Goal: Find specific page/section: Find specific page/section

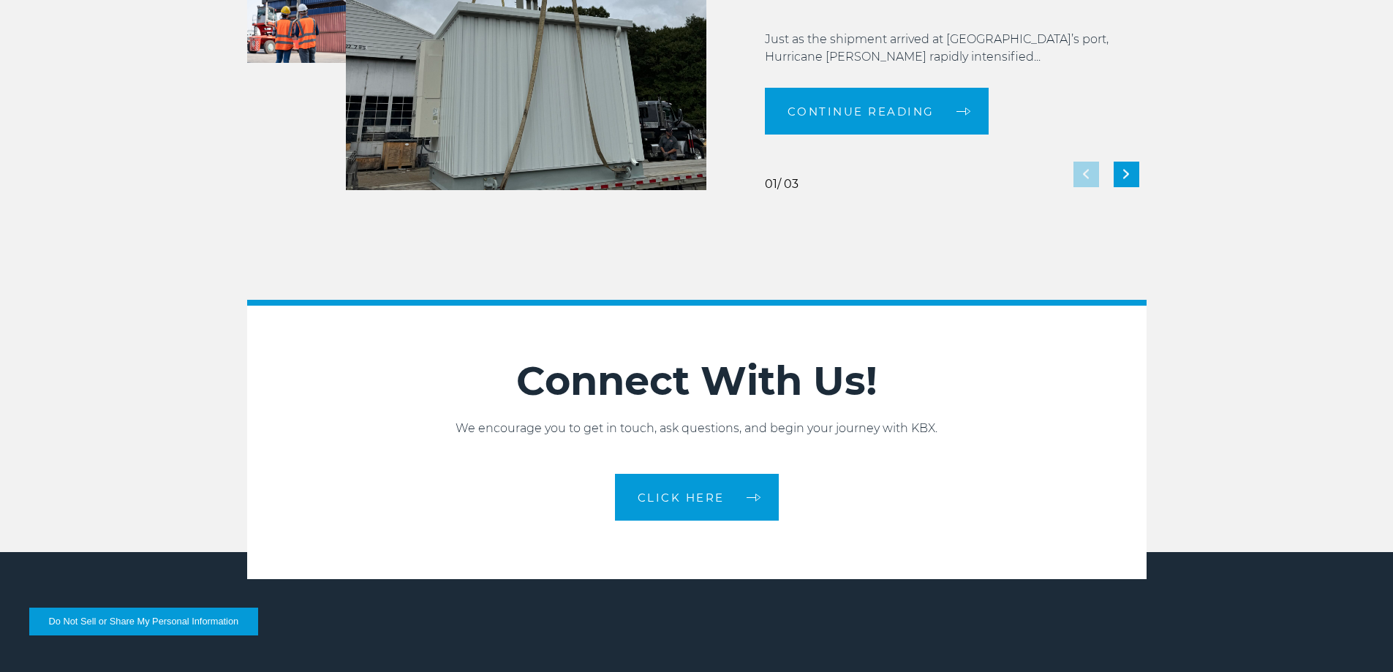
scroll to position [3262, 0]
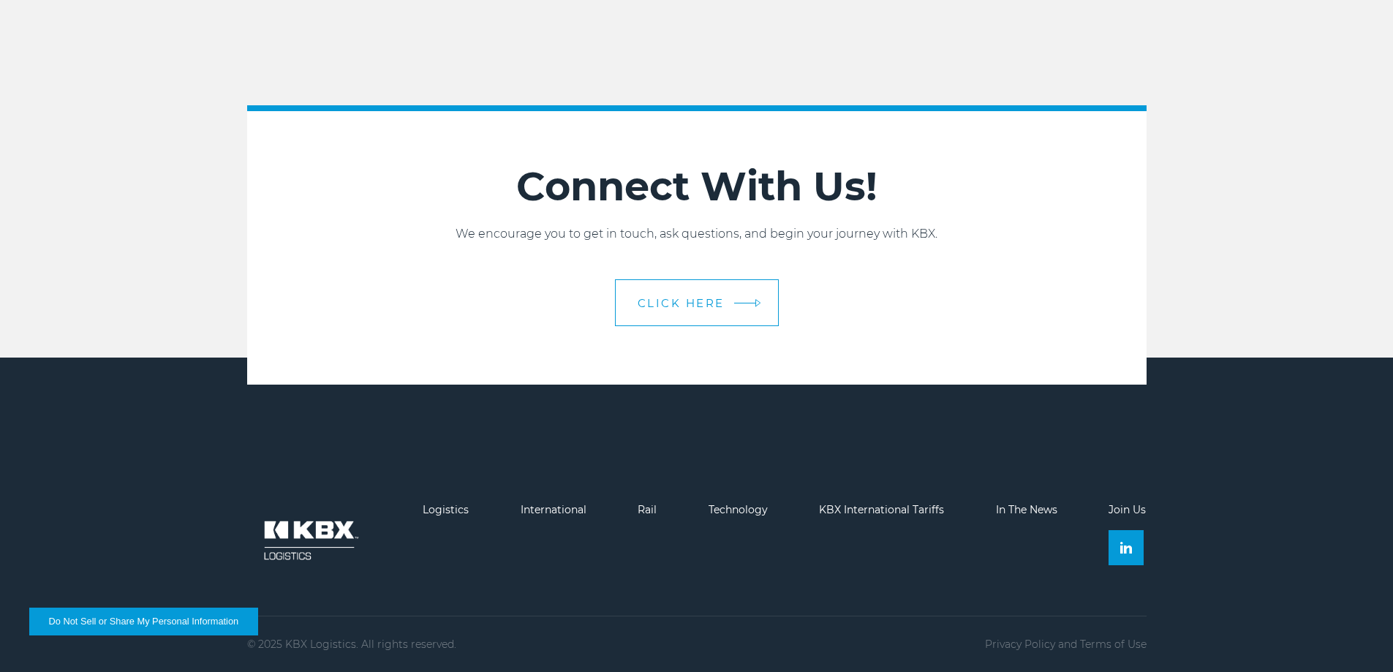
click at [716, 307] on span "CLICK HERE" at bounding box center [681, 303] width 87 height 11
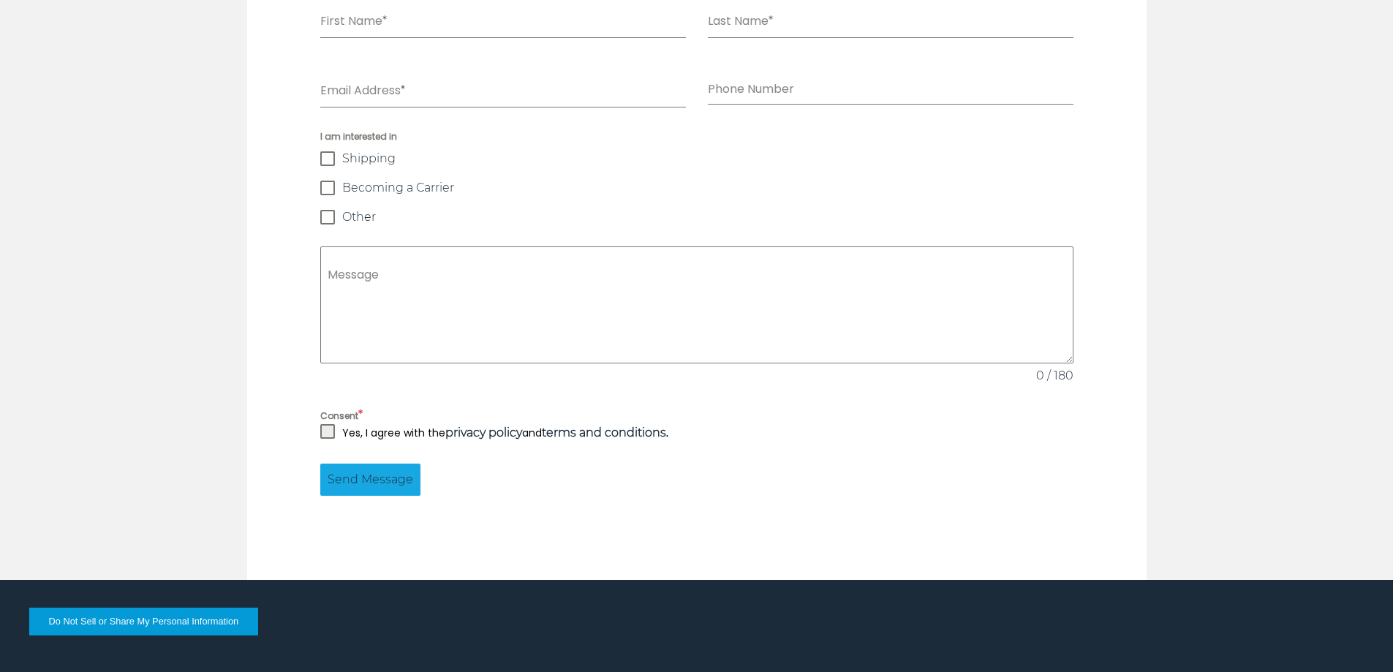
scroll to position [1400, 0]
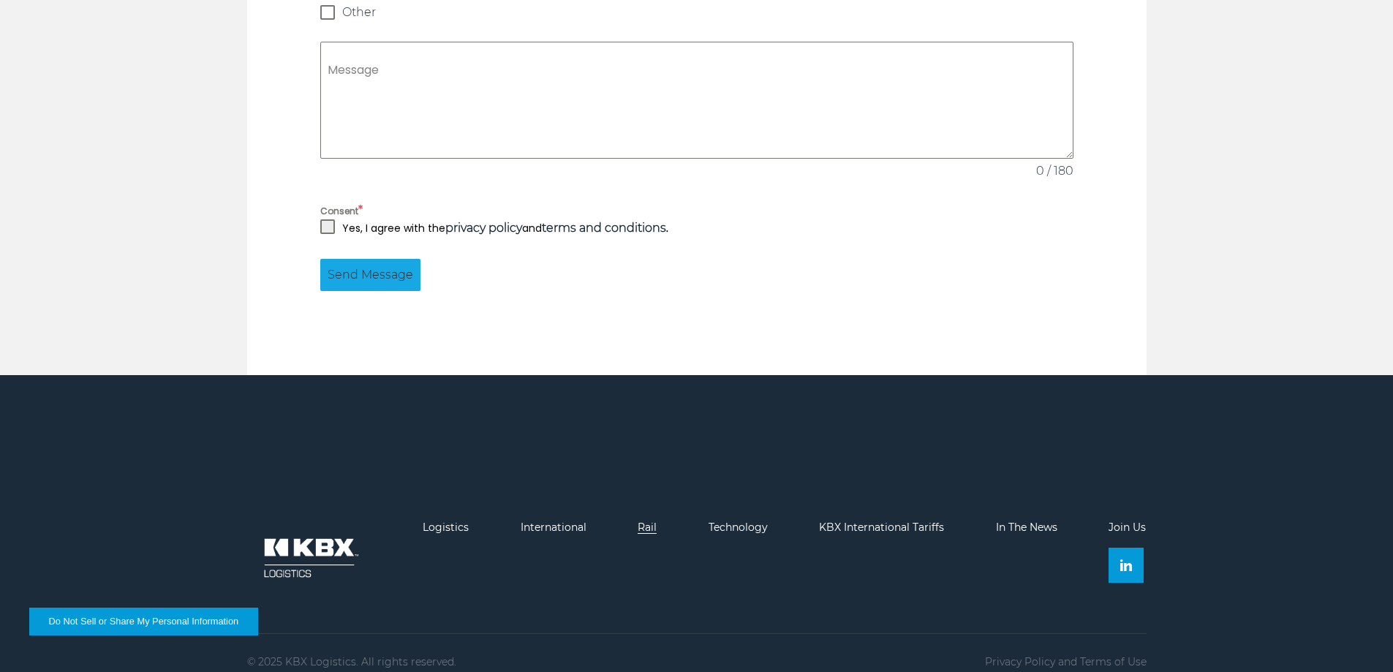
click at [651, 521] on link "Rail" at bounding box center [647, 527] width 19 height 13
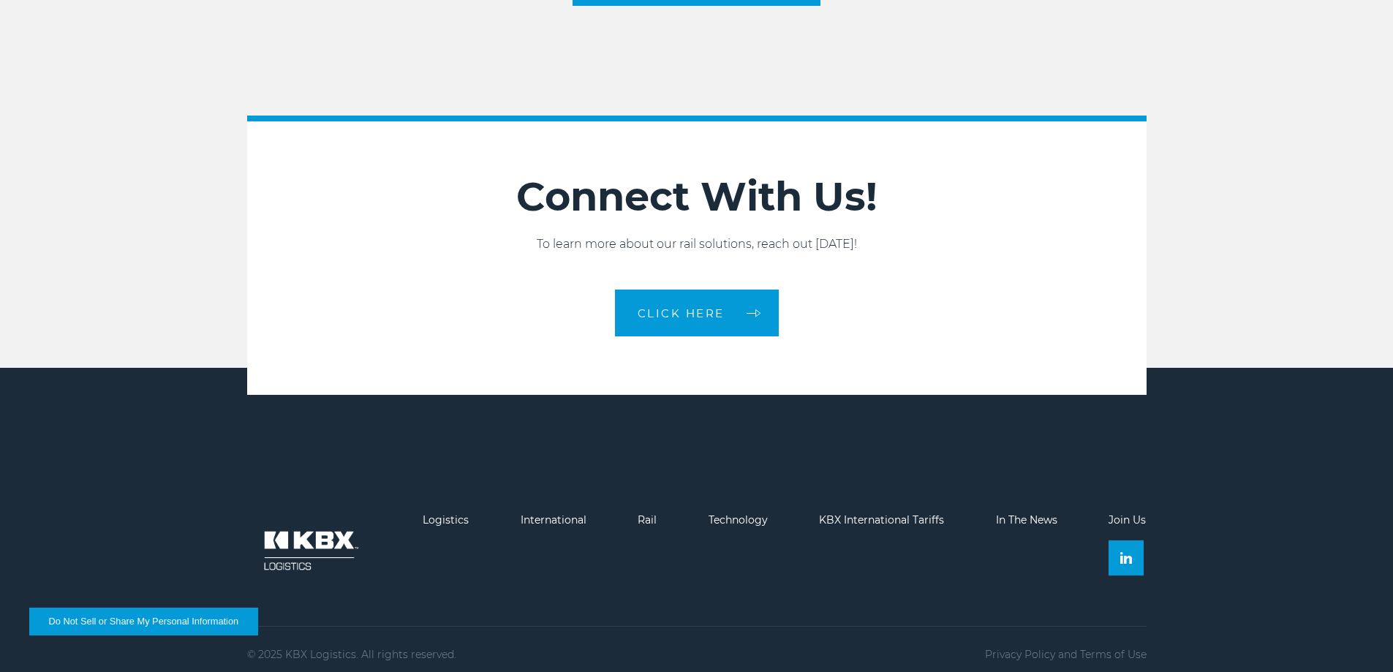
scroll to position [2459, 0]
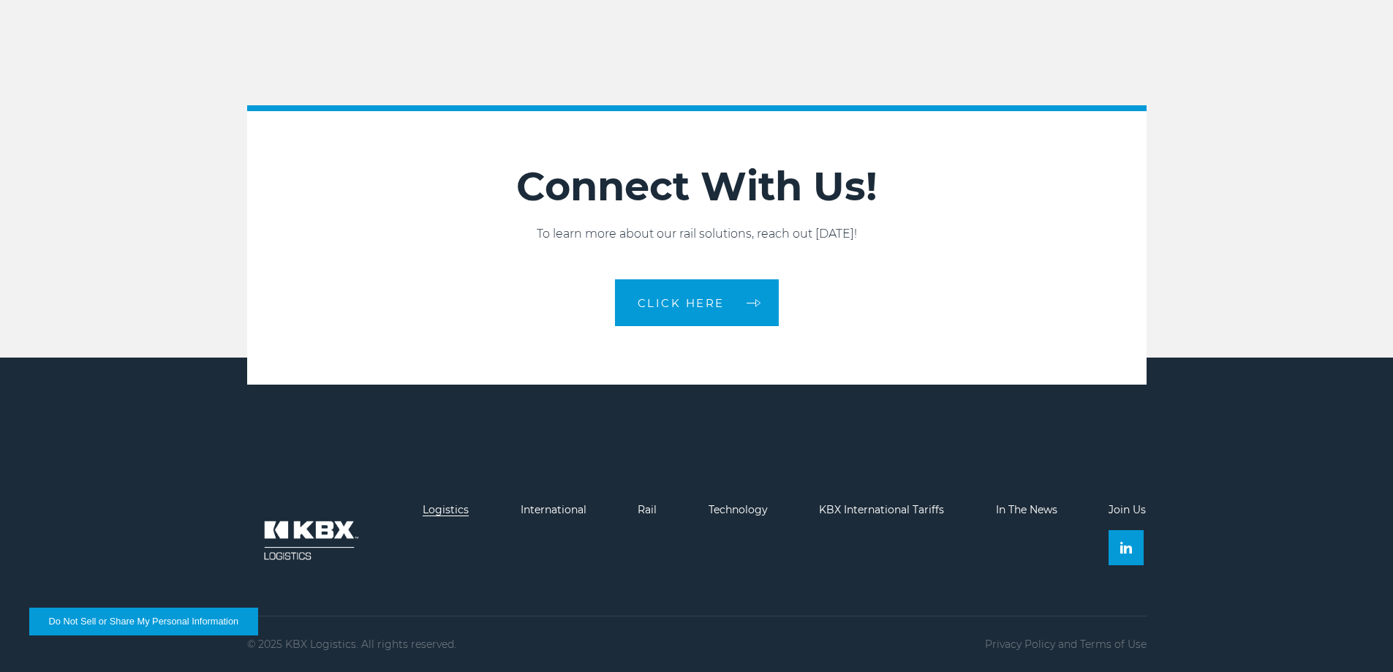
click at [447, 508] on link "Logistics" at bounding box center [446, 509] width 46 height 13
